Goal: Task Accomplishment & Management: Use online tool/utility

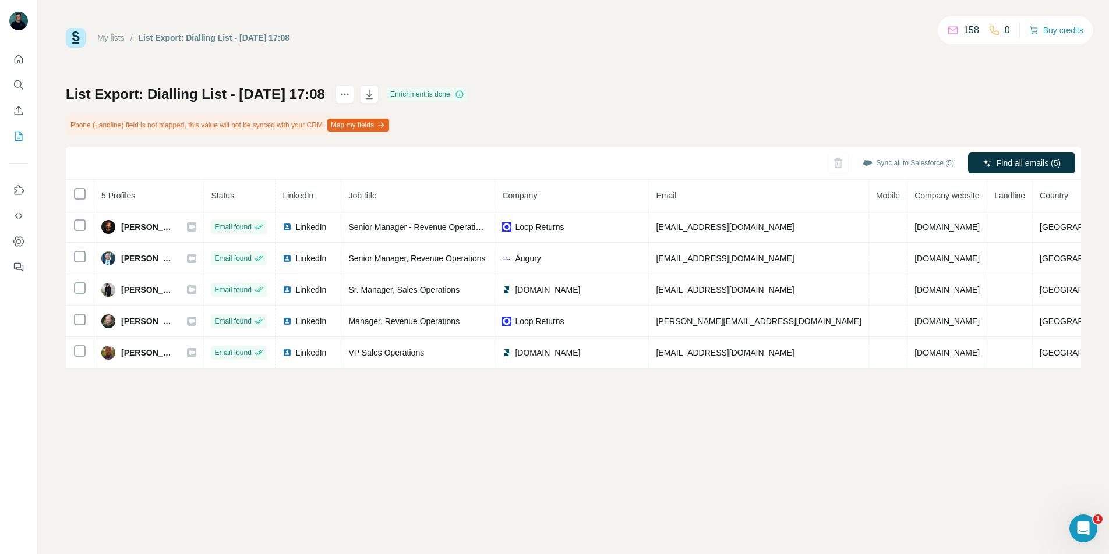
click at [999, 33] on div "0" at bounding box center [999, 30] width 22 height 14
click at [19, 62] on icon "Quick start" at bounding box center [19, 60] width 12 height 12
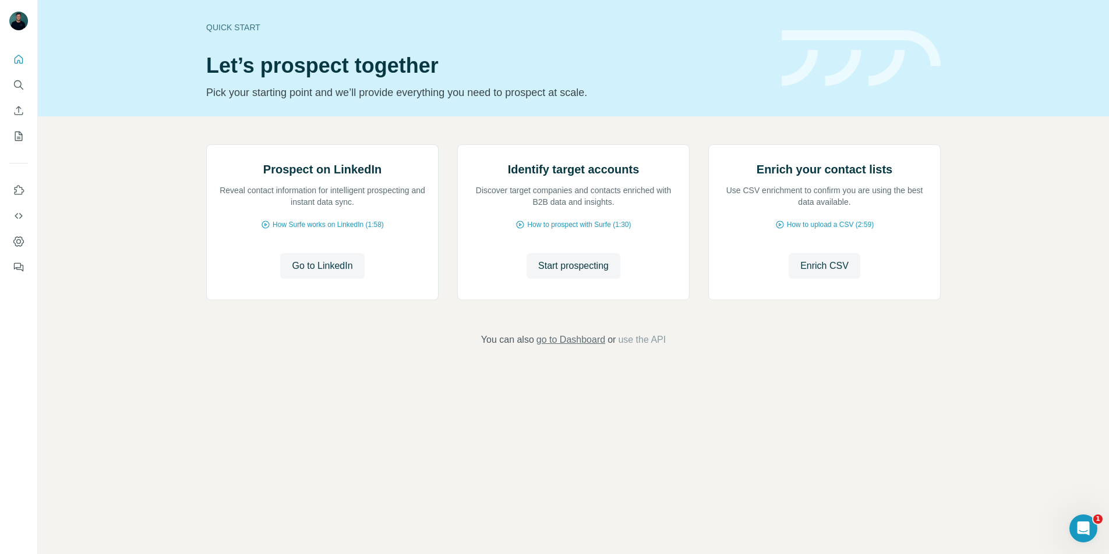
click at [595, 347] on span "go to Dashboard" at bounding box center [570, 340] width 69 height 14
click at [22, 139] on icon "My lists" at bounding box center [19, 136] width 8 height 9
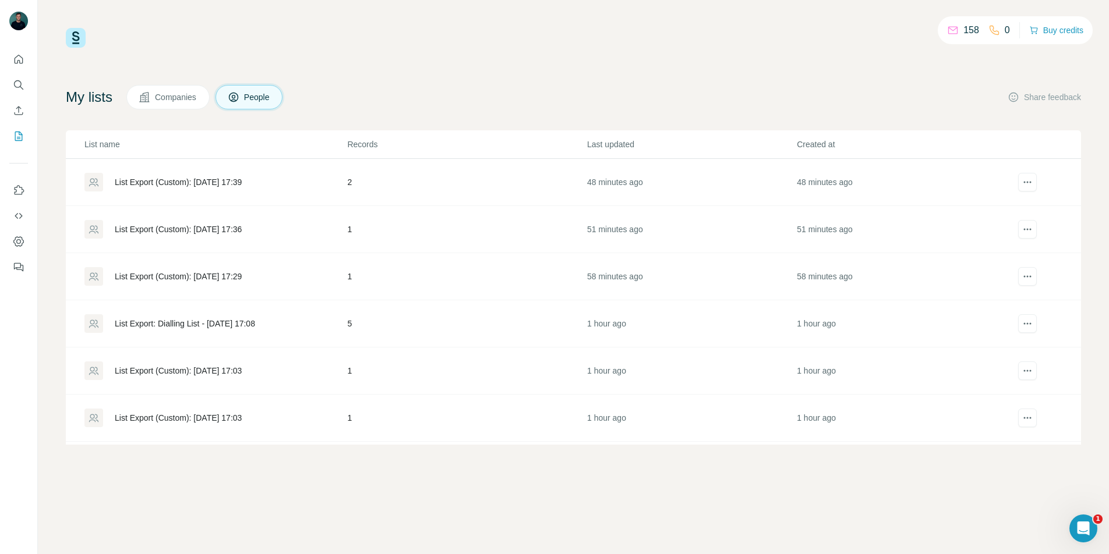
click at [205, 324] on div "List Export: Dialling List - [DATE] 17:08" at bounding box center [185, 324] width 140 height 12
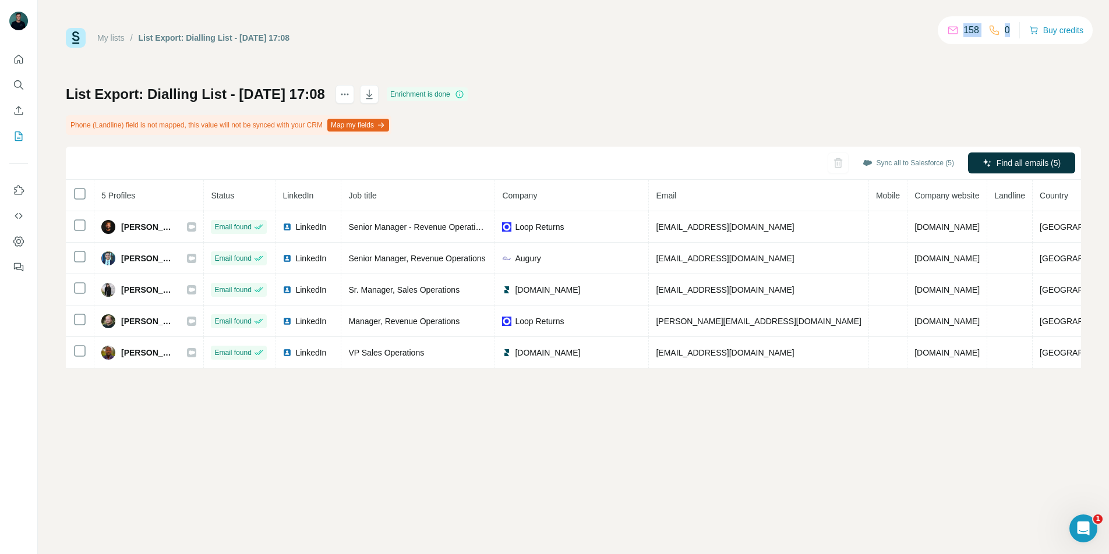
drag, startPoint x: 1008, startPoint y: 39, endPoint x: 951, endPoint y: 19, distance: 60.6
click at [951, 19] on div "158 0 Buy credits" at bounding box center [1015, 30] width 155 height 28
click at [944, 20] on div "158 0 Buy credits" at bounding box center [1015, 30] width 155 height 28
